Goal: Task Accomplishment & Management: Manage account settings

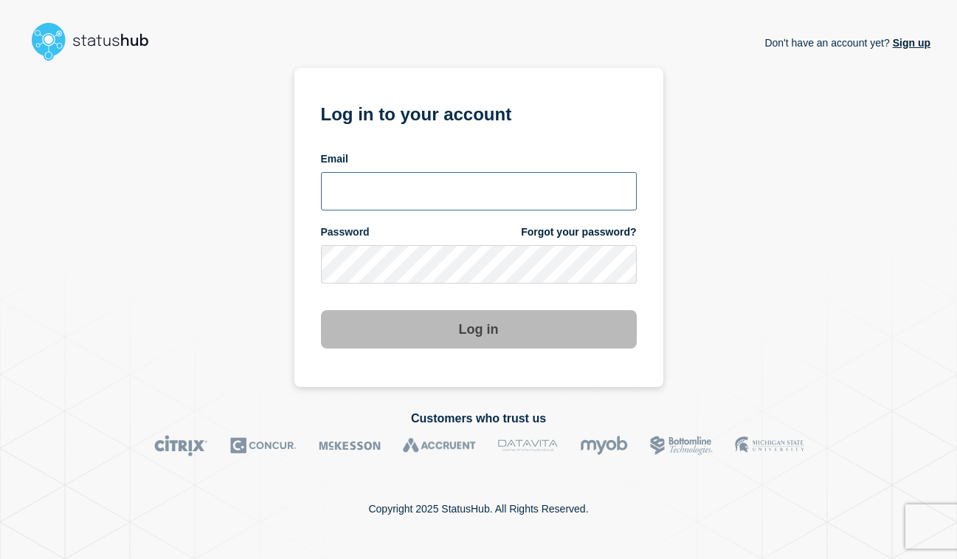
type input "[PERSON_NAME][EMAIL_ADDRESS][PERSON_NAME][DOMAIN_NAME]"
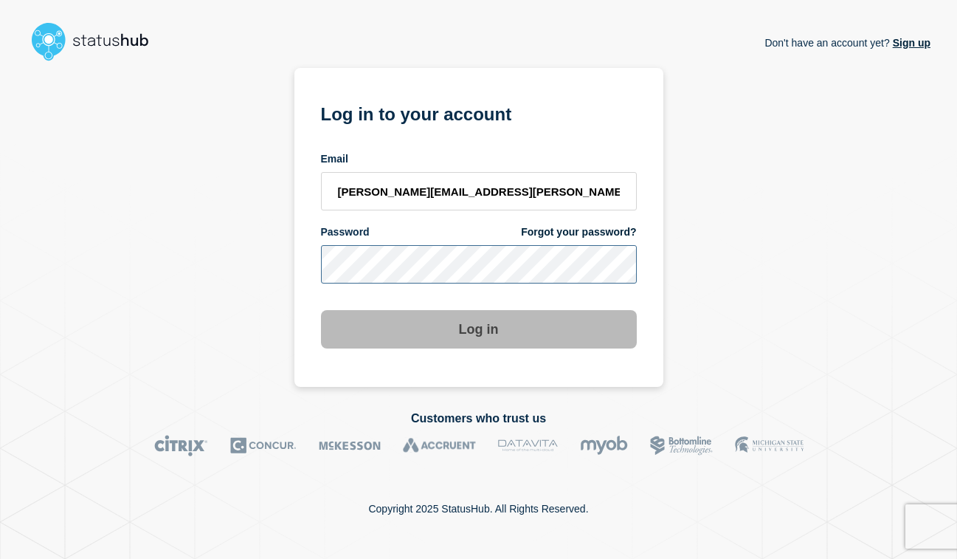
click at [478, 330] on button "Log in" at bounding box center [479, 329] width 316 height 38
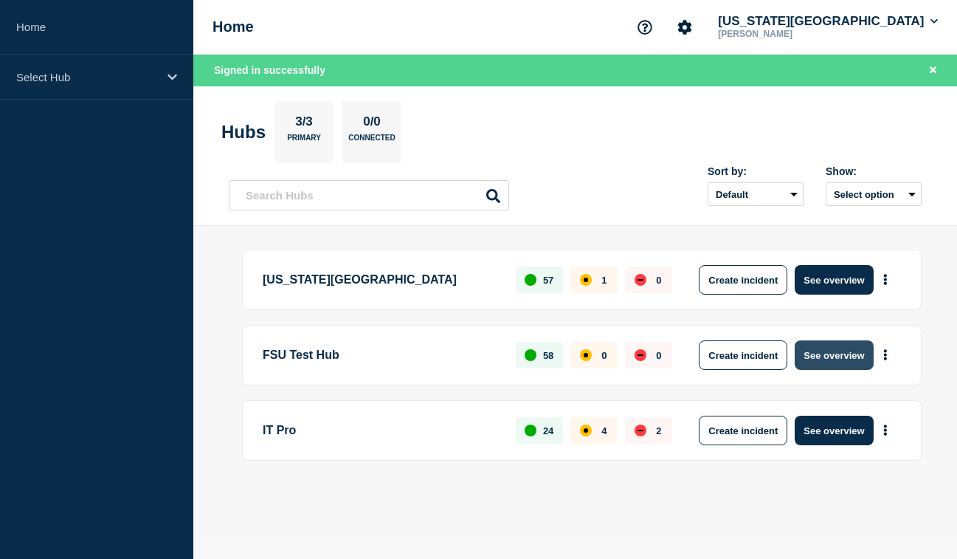
click at [849, 348] on button "See overview" at bounding box center [834, 355] width 78 height 30
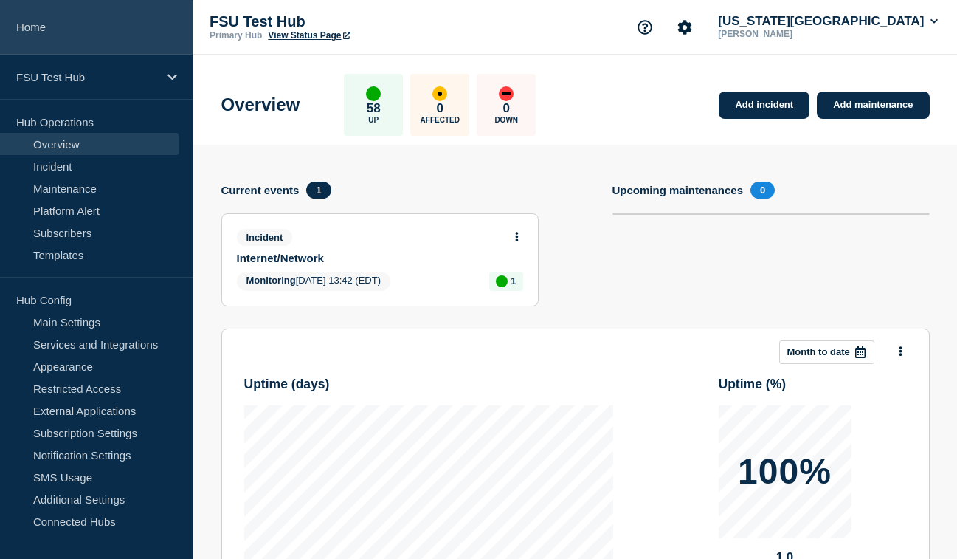
click at [34, 22] on link "Home" at bounding box center [96, 27] width 193 height 55
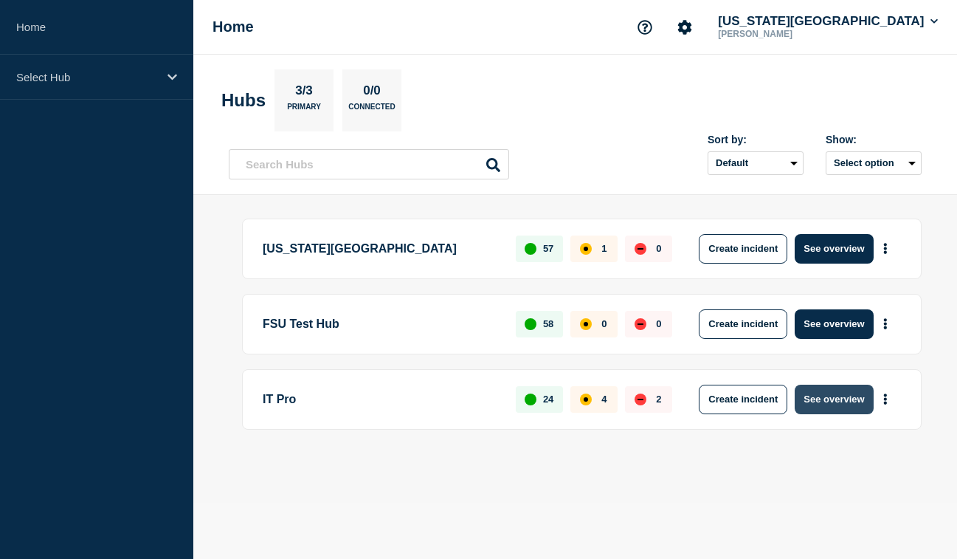
click at [845, 401] on button "See overview" at bounding box center [834, 400] width 78 height 30
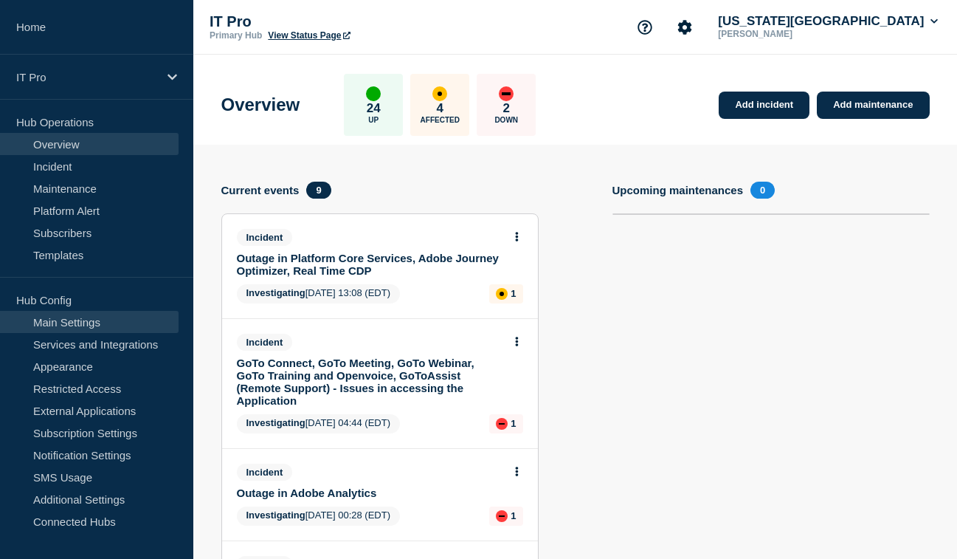
click at [79, 325] on link "Main Settings" at bounding box center [89, 322] width 179 height 22
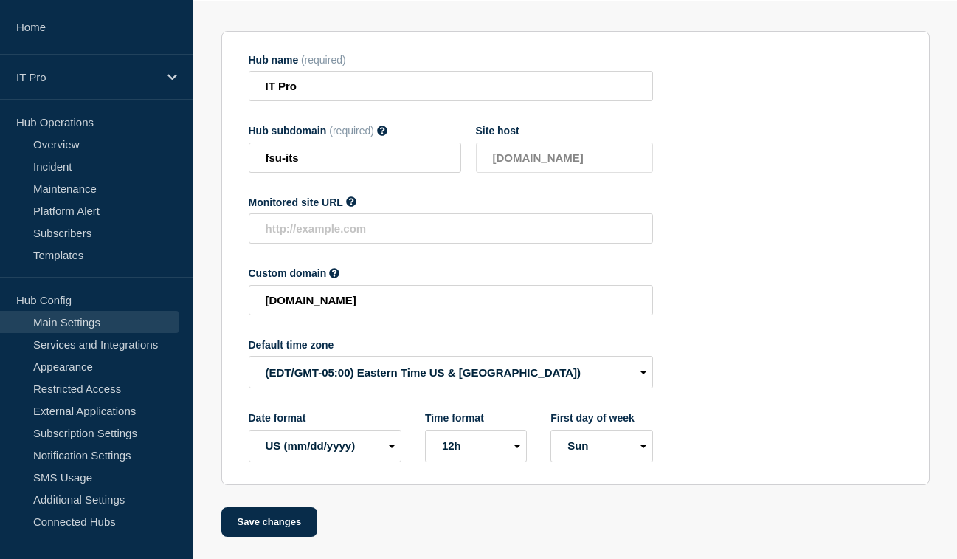
scroll to position [151, 0]
click at [142, 347] on link "Services and Integrations" at bounding box center [89, 344] width 179 height 22
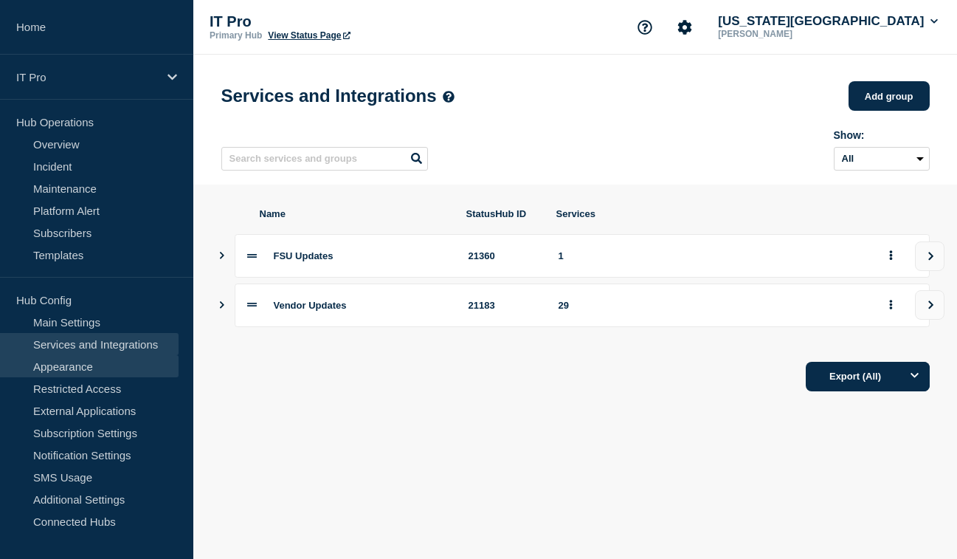
click at [78, 365] on link "Appearance" at bounding box center [89, 366] width 179 height 22
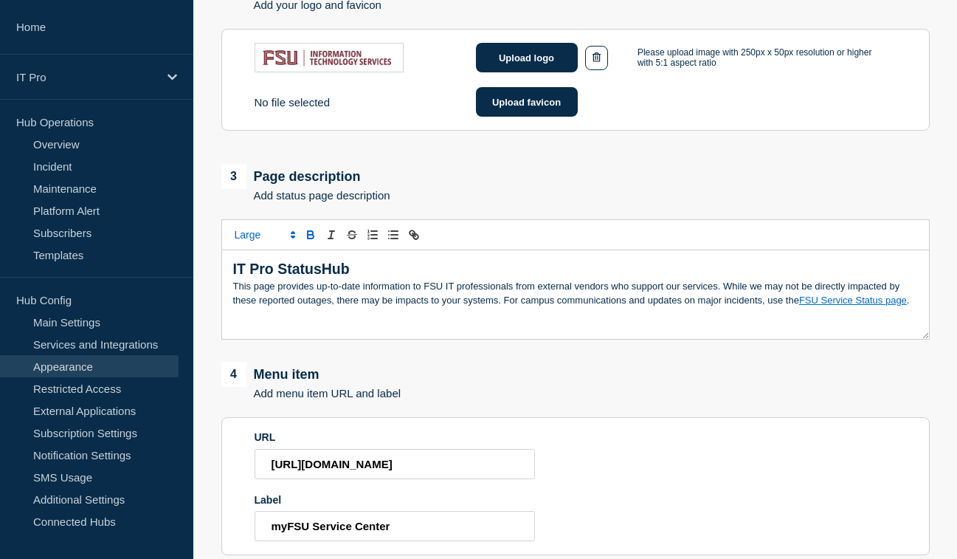
scroll to position [432, 0]
click at [917, 307] on p "This page provides up-to-date information to FSU IT professionals from external…" at bounding box center [575, 293] width 685 height 27
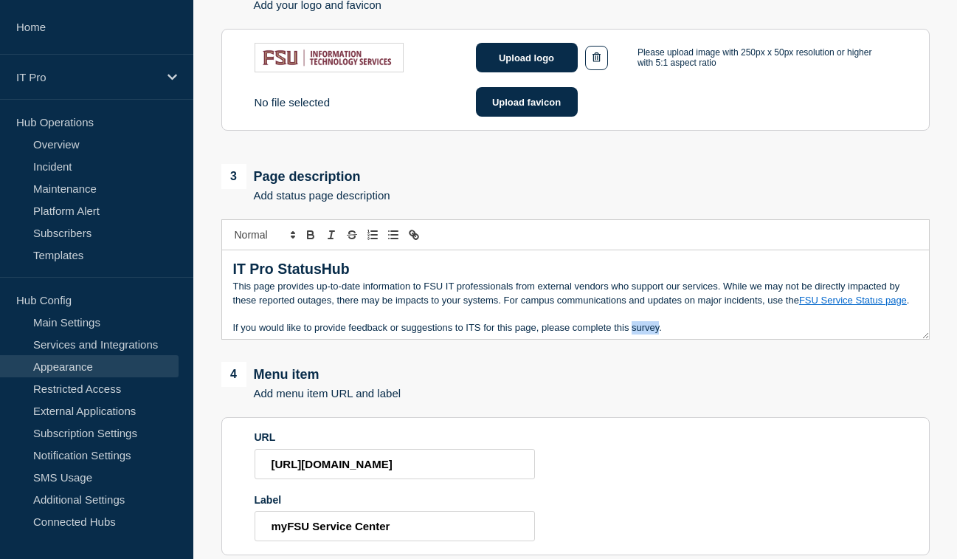
drag, startPoint x: 659, startPoint y: 337, endPoint x: 632, endPoint y: 337, distance: 27.3
click at [632, 334] on p "If you would like to provide feedback or suggestions to ITS for this page, plea…" at bounding box center [575, 327] width 685 height 13
click at [415, 239] on icon "Toggle link" at bounding box center [415, 236] width 5 height 5
paste input "[URL][DOMAIN_NAME]"
type input "[URL][DOMAIN_NAME]"
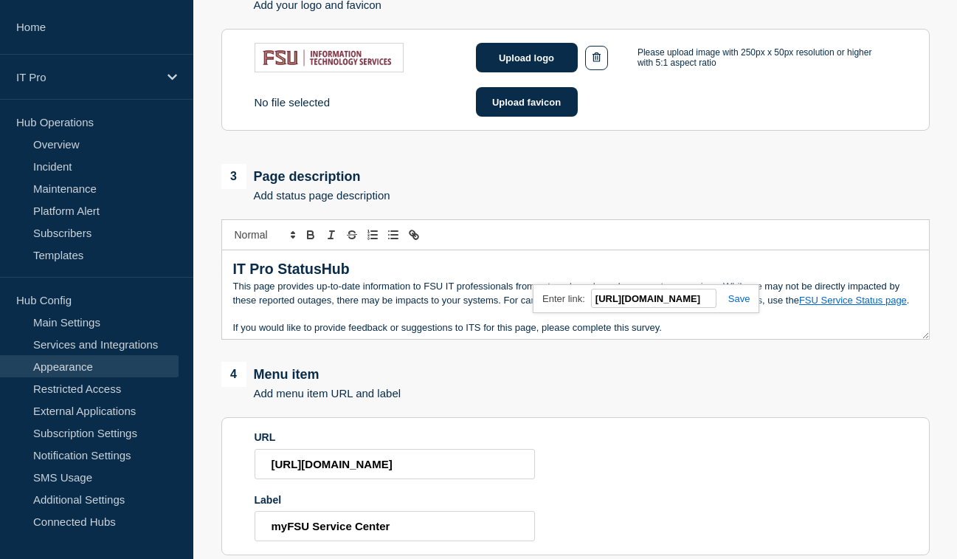
click at [739, 304] on link at bounding box center [734, 298] width 34 height 11
click at [720, 320] on p "Message" at bounding box center [575, 313] width 685 height 13
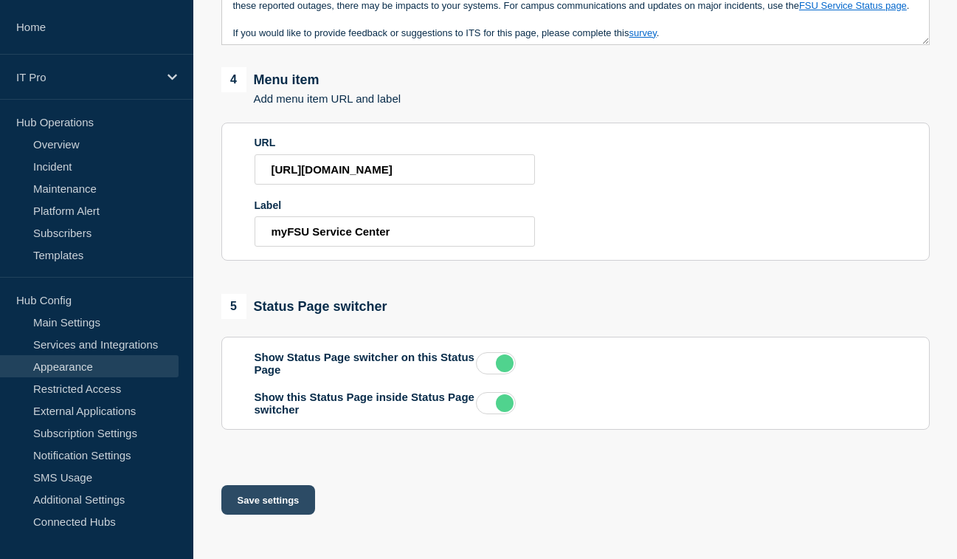
scroll to position [759, 0]
click at [280, 501] on button "Save settings" at bounding box center [268, 500] width 94 height 30
